Goal: Transaction & Acquisition: Subscribe to service/newsletter

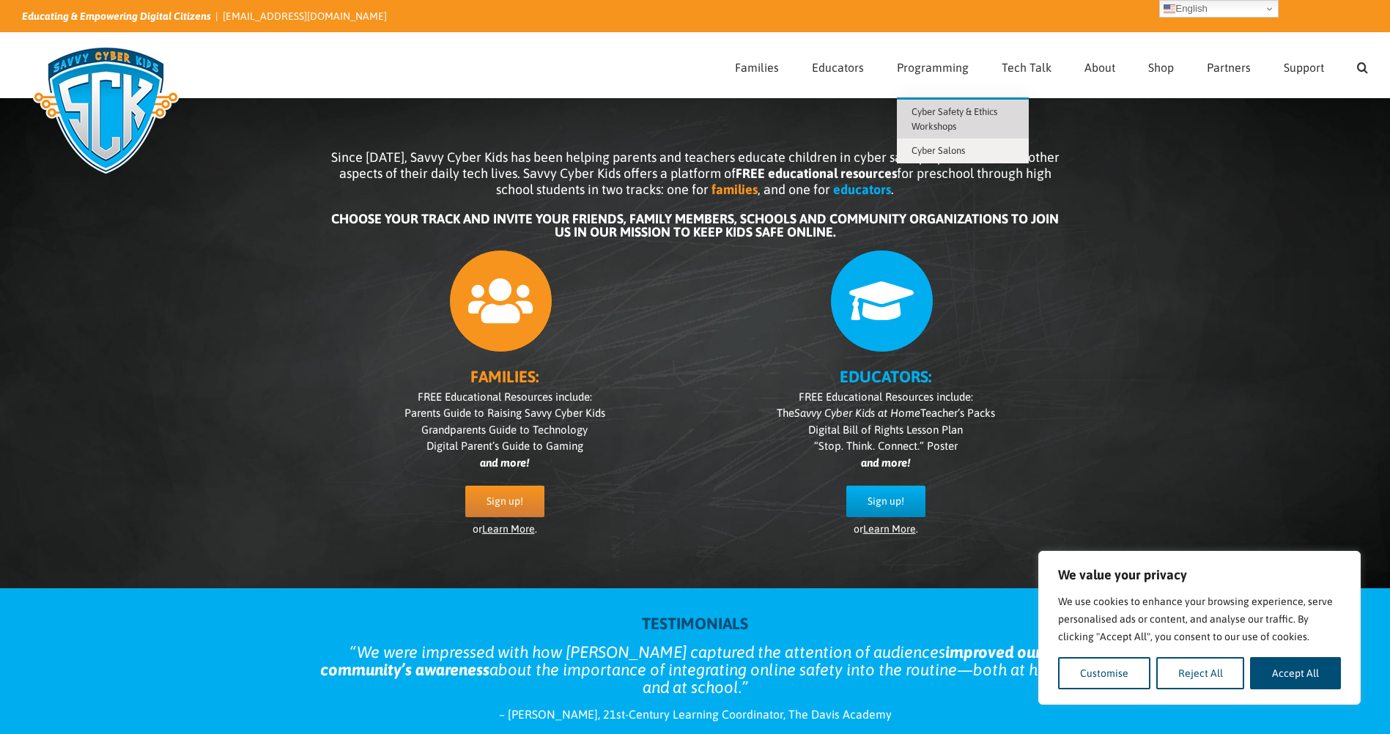
click at [953, 119] on link "Cyber Safety & Ethics Workshops" at bounding box center [963, 119] width 132 height 39
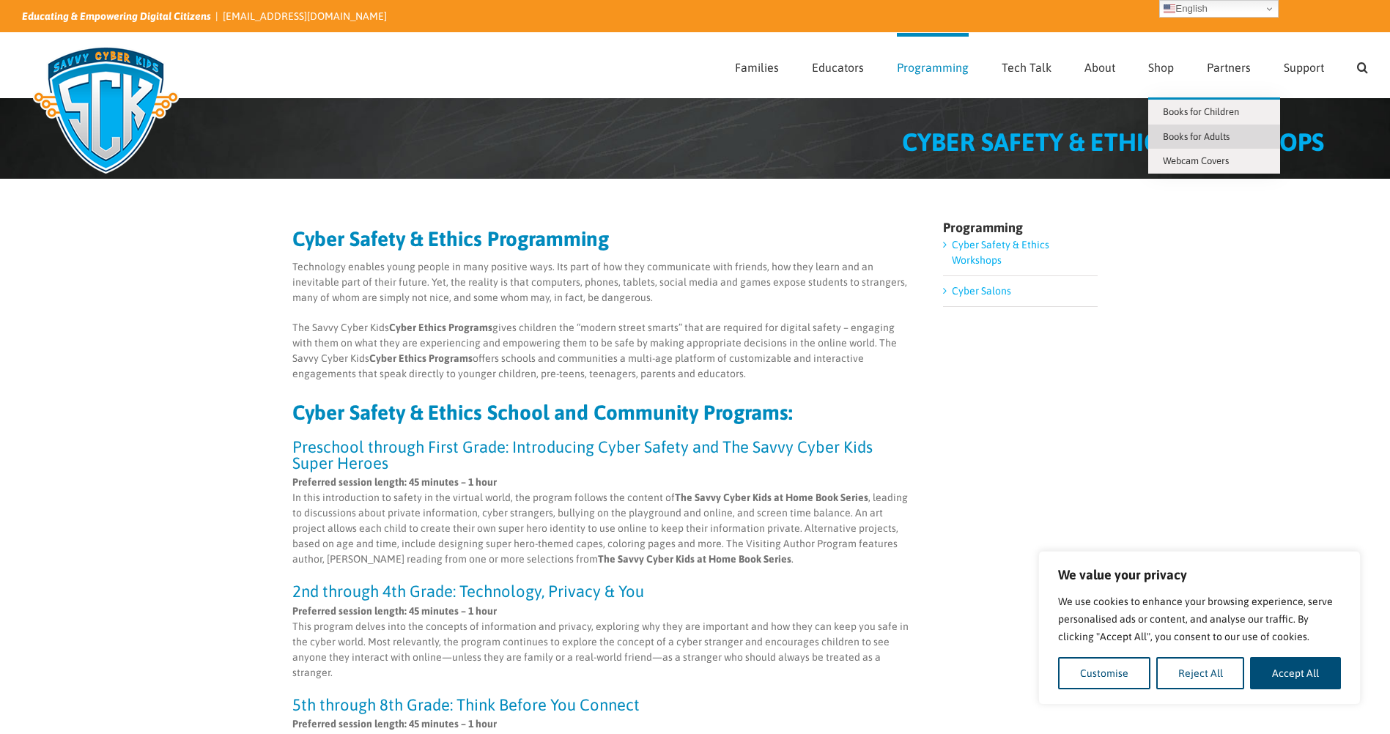
click at [1173, 132] on span "Books for Adults" at bounding box center [1196, 136] width 67 height 11
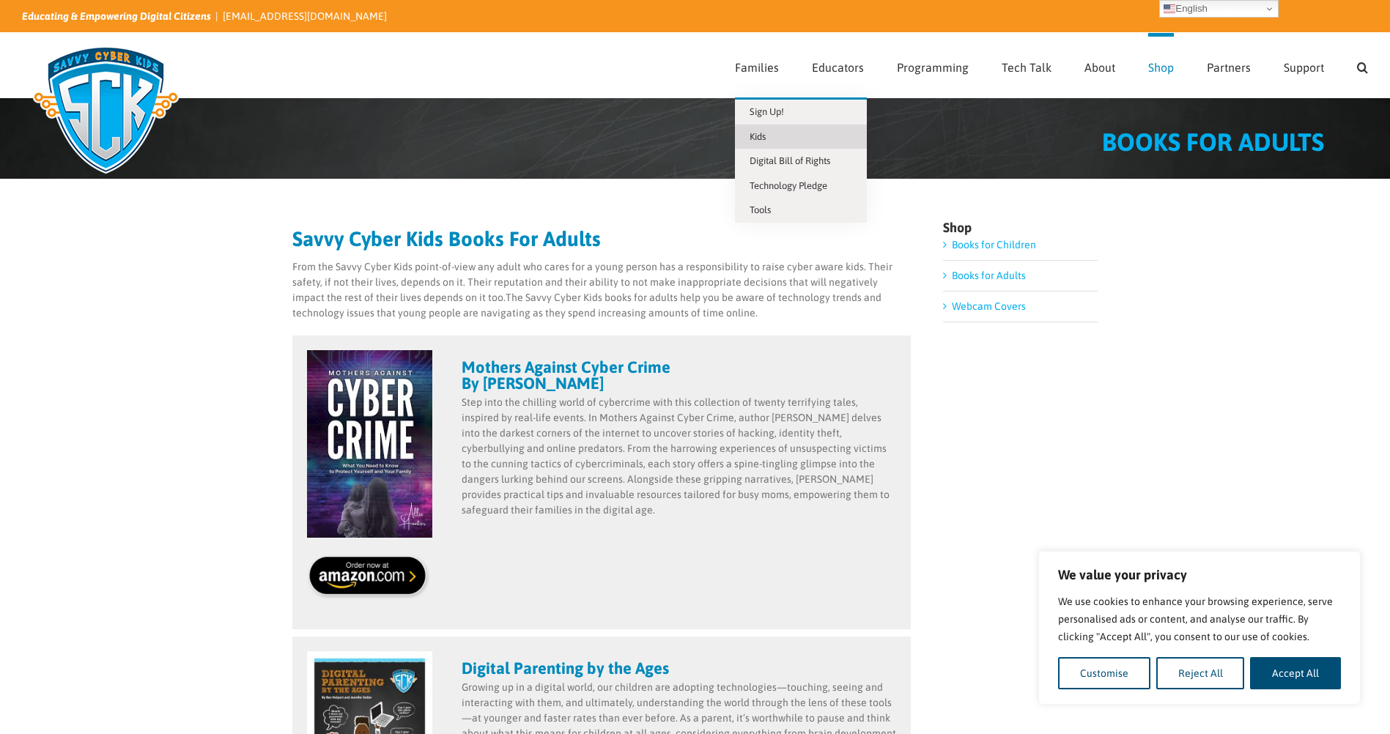
click at [763, 133] on span "Kids" at bounding box center [758, 136] width 16 height 11
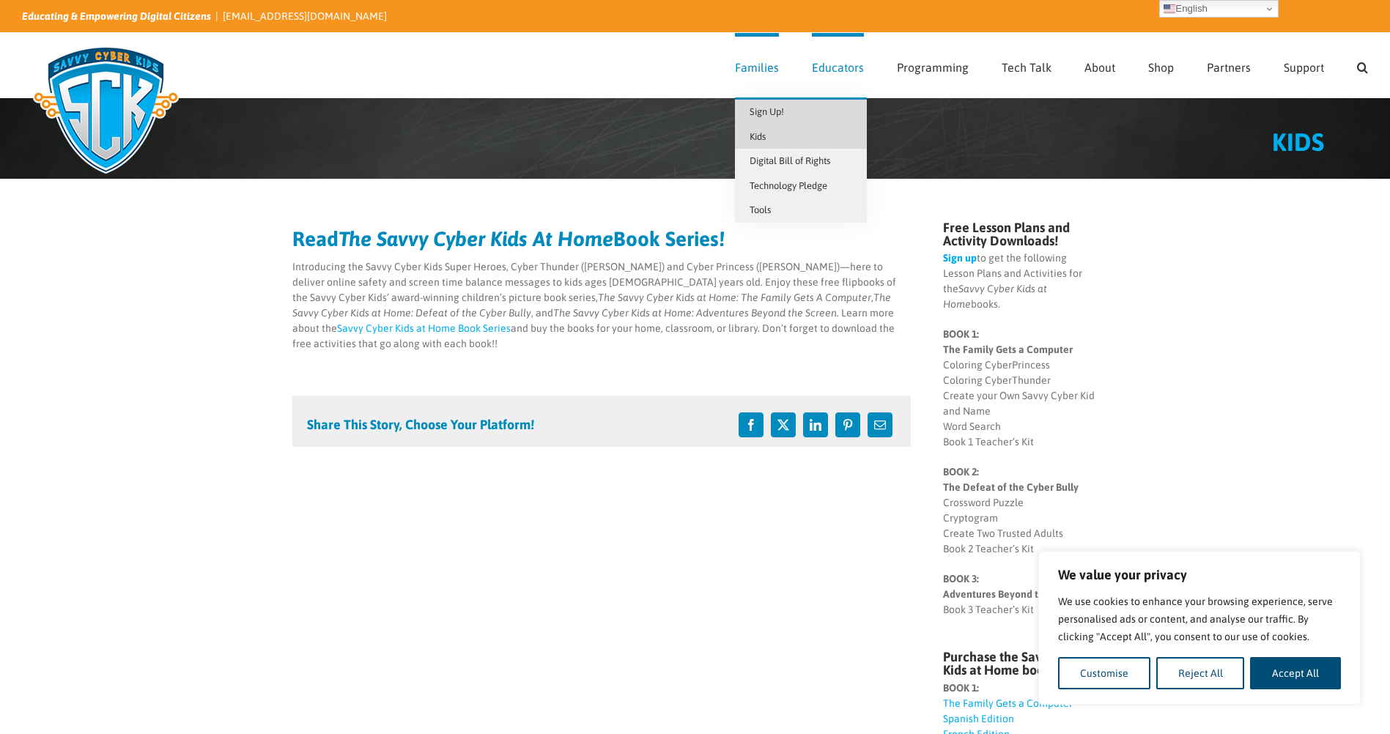
click at [764, 111] on span "Sign Up!" at bounding box center [767, 111] width 34 height 11
